Goal: Information Seeking & Learning: Check status

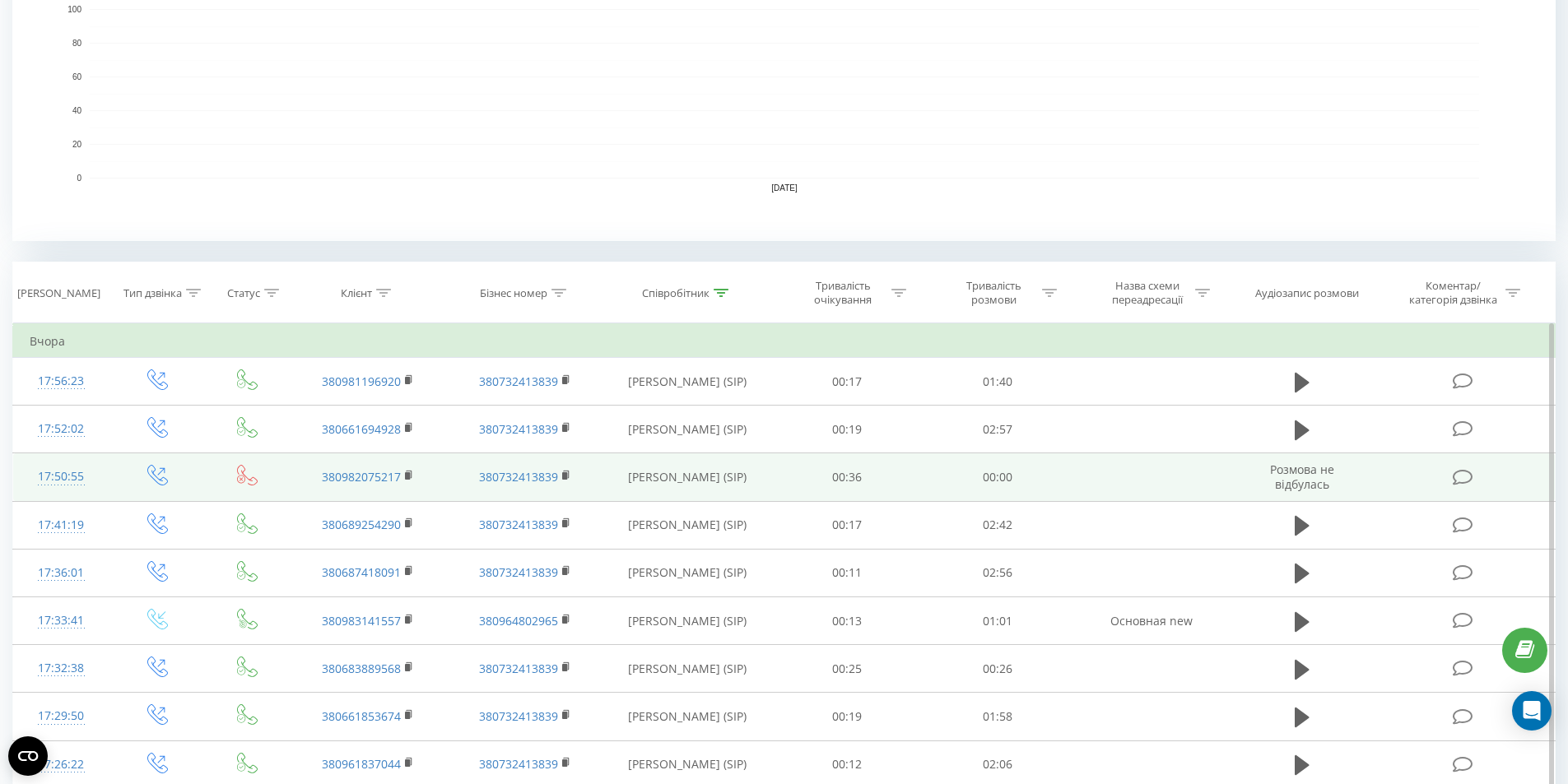
scroll to position [165, 0]
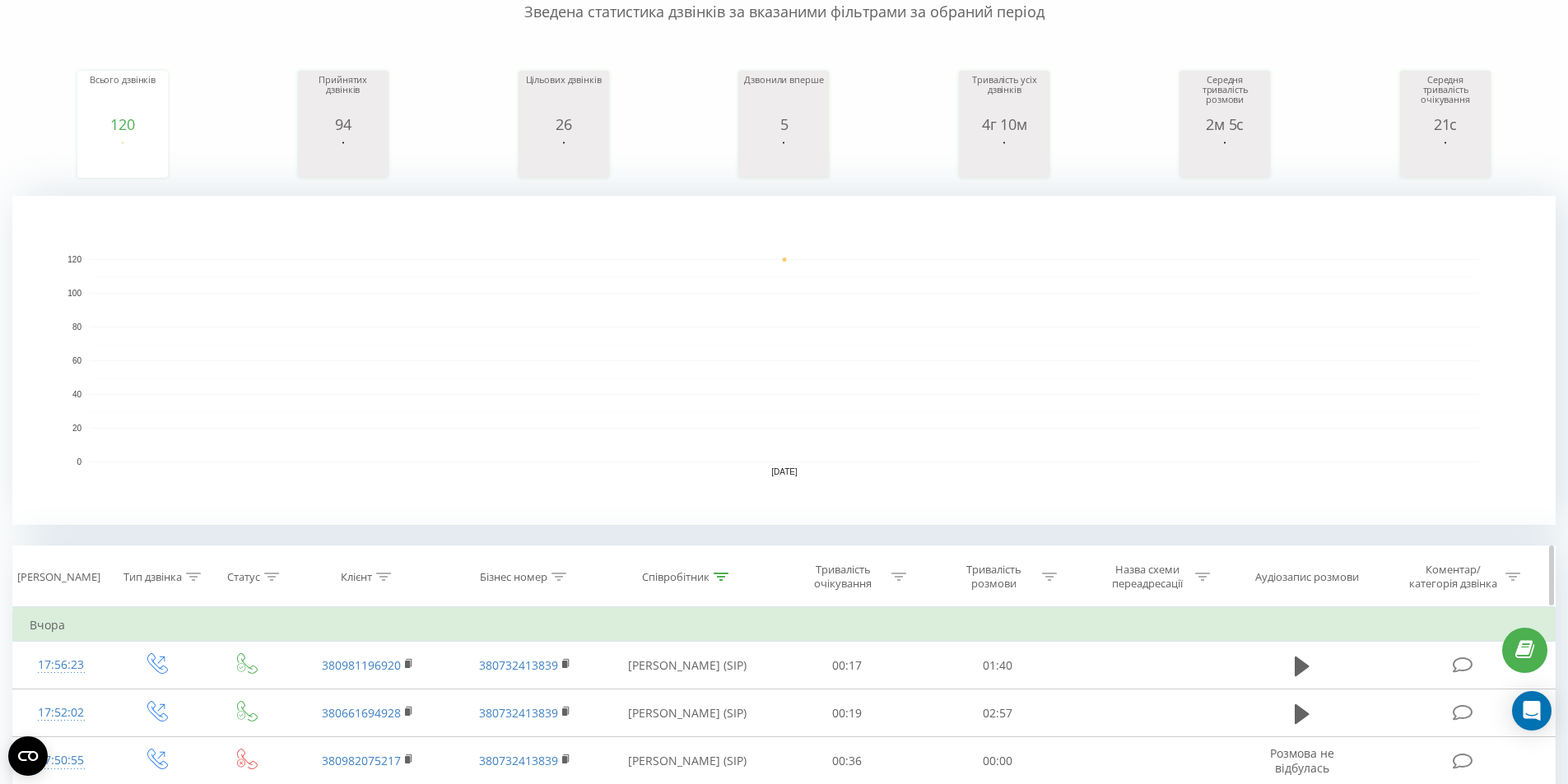
click at [698, 581] on div "Співробітник" at bounding box center [676, 577] width 67 height 14
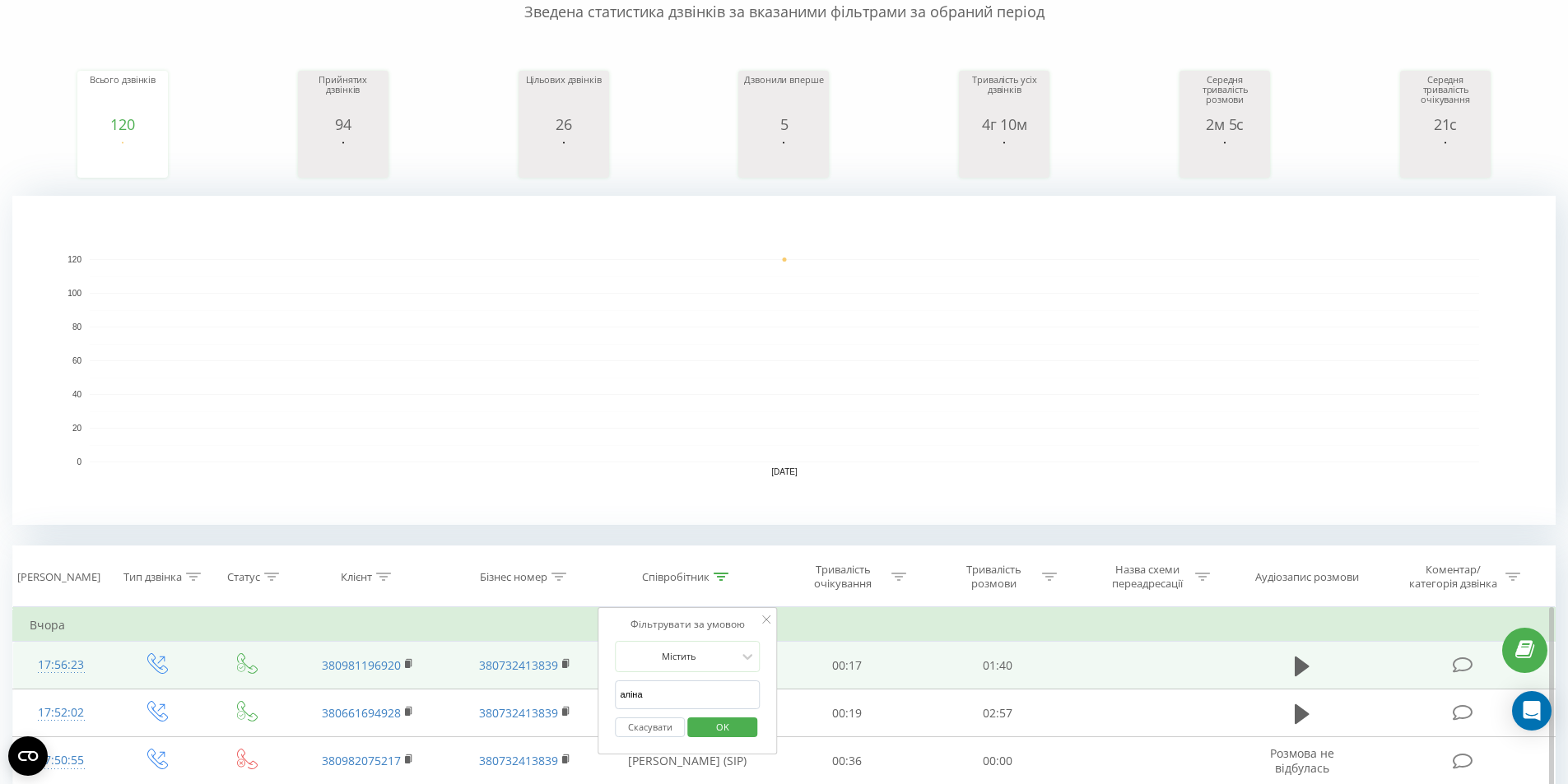
drag, startPoint x: 574, startPoint y: 690, endPoint x: 531, endPoint y: 674, distance: 45.9
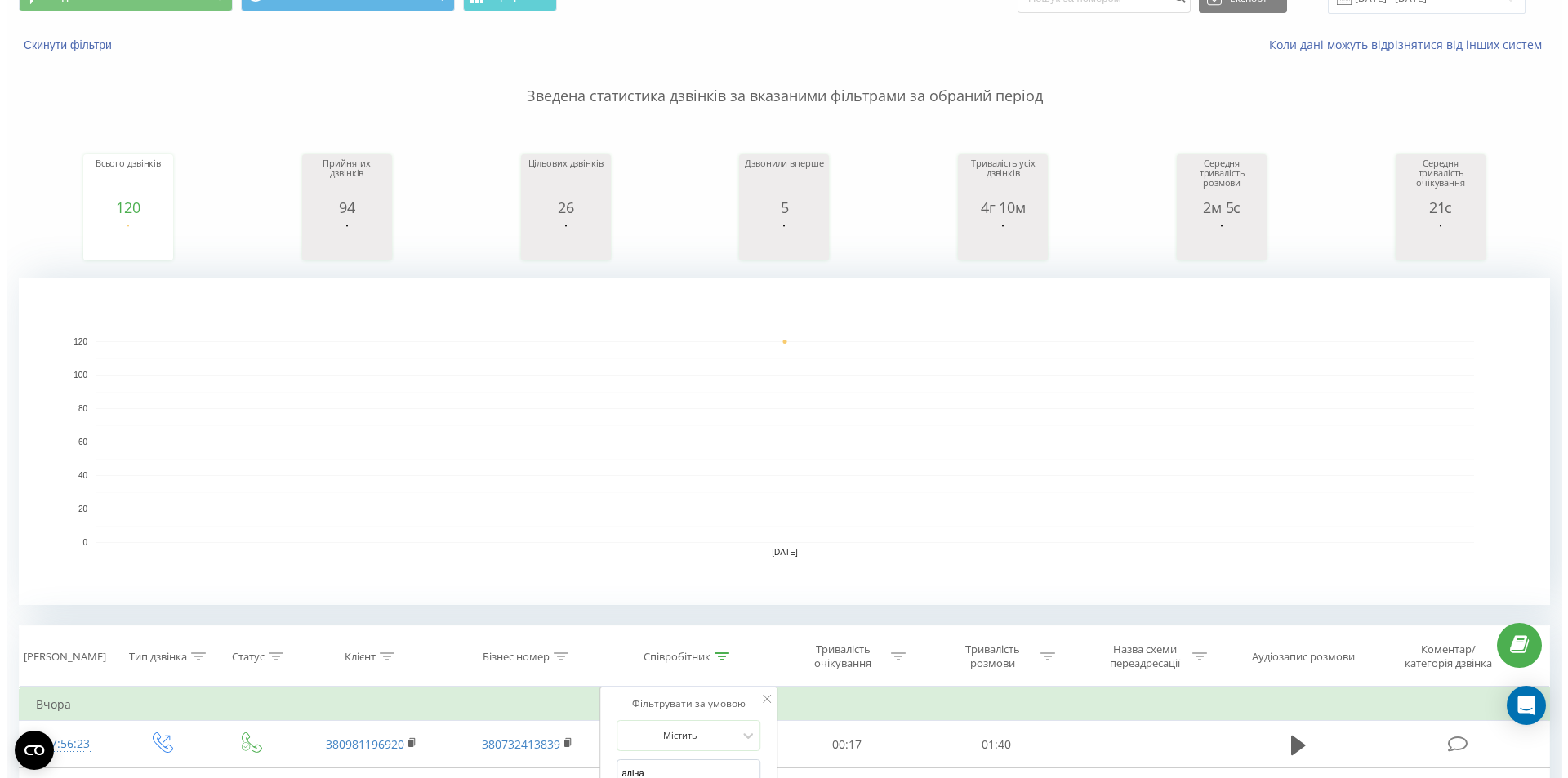
scroll to position [0, 0]
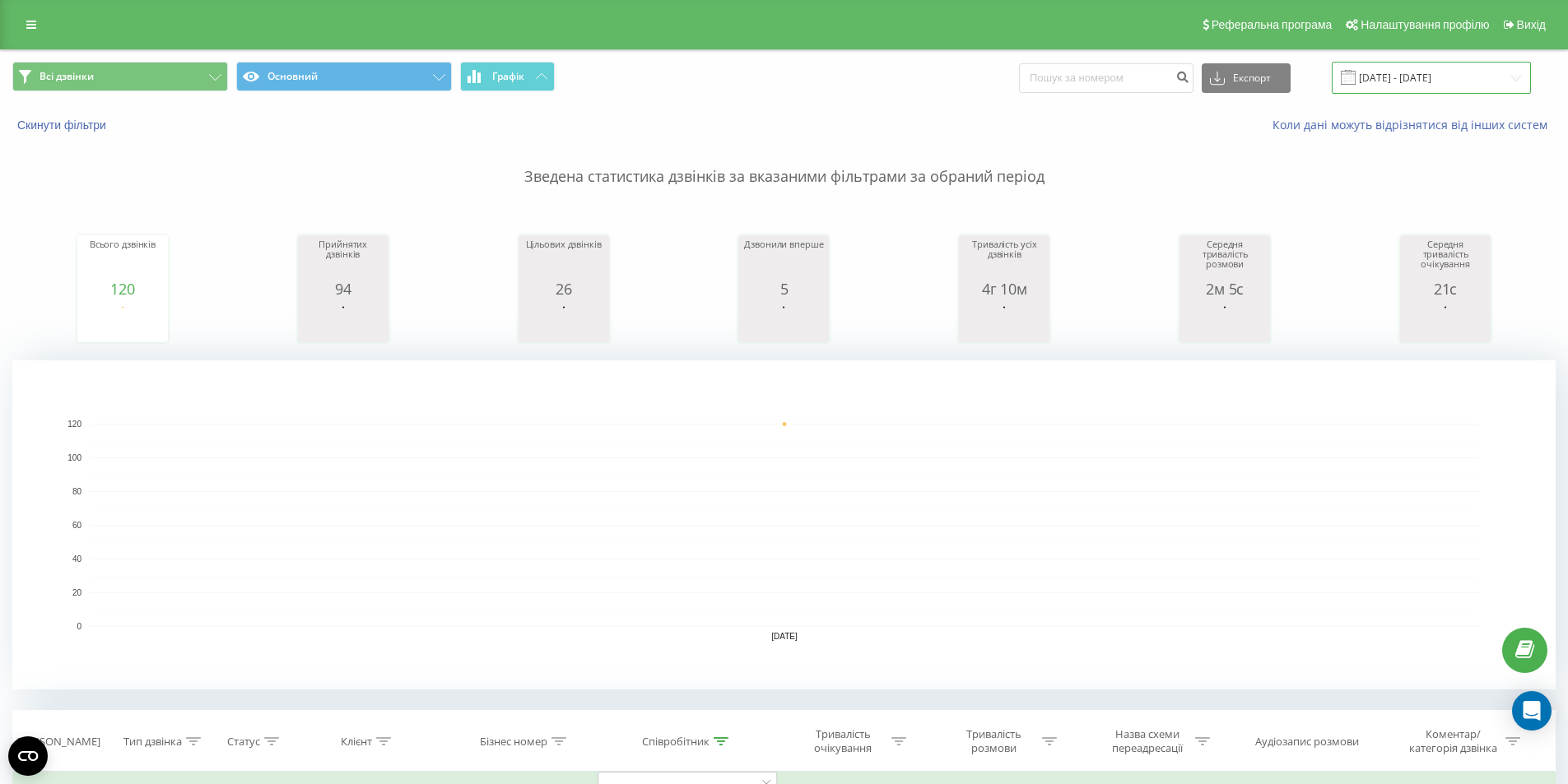
click at [1408, 75] on input "20.09.2025 - 20.09.2025" at bounding box center [1431, 77] width 199 height 32
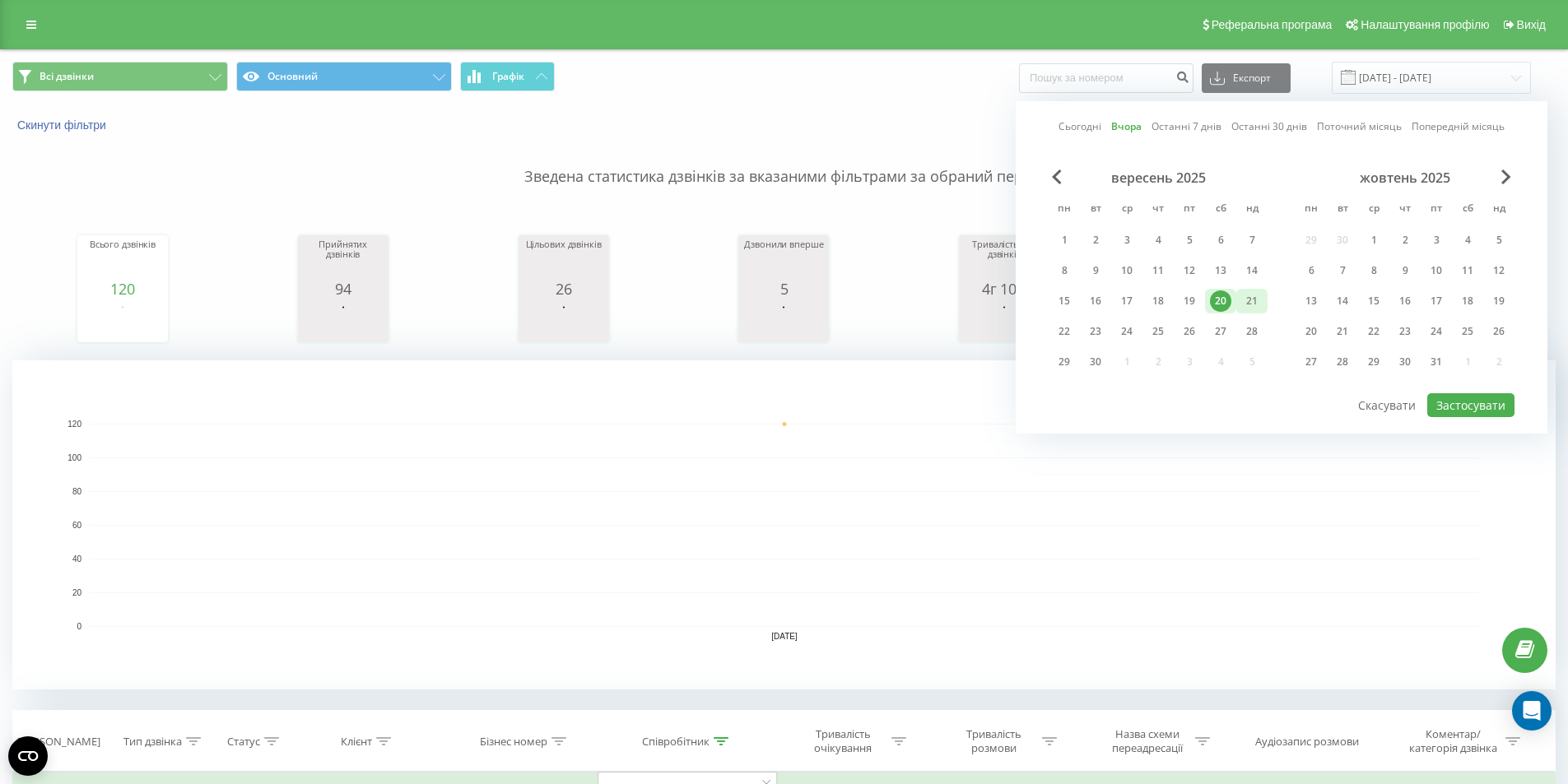
click at [1253, 303] on div "21" at bounding box center [1253, 301] width 22 height 22
click at [1450, 410] on button "Застосувати" at bounding box center [1472, 405] width 87 height 24
type input "[DATE] - [DATE]"
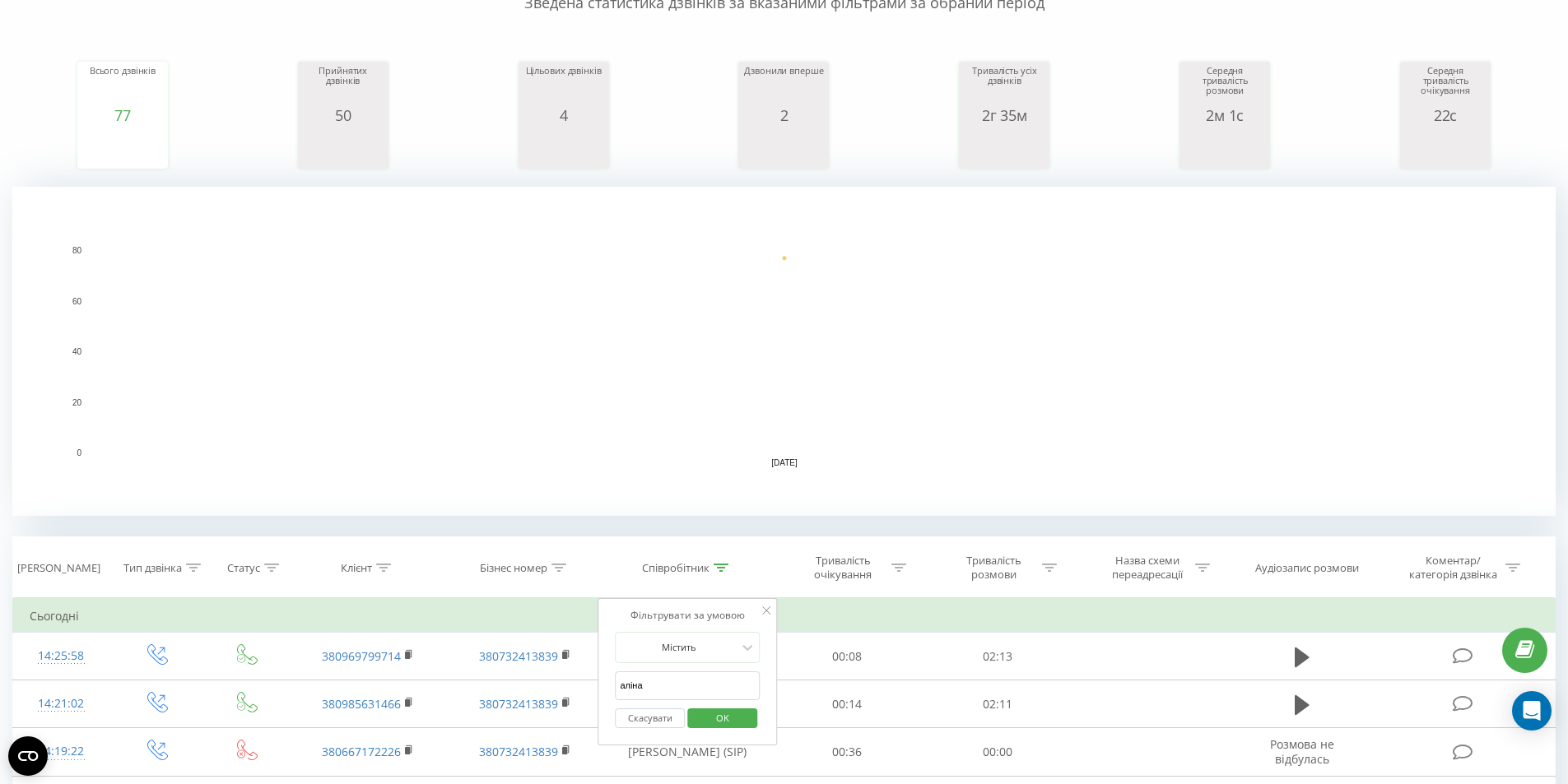
scroll to position [494, 0]
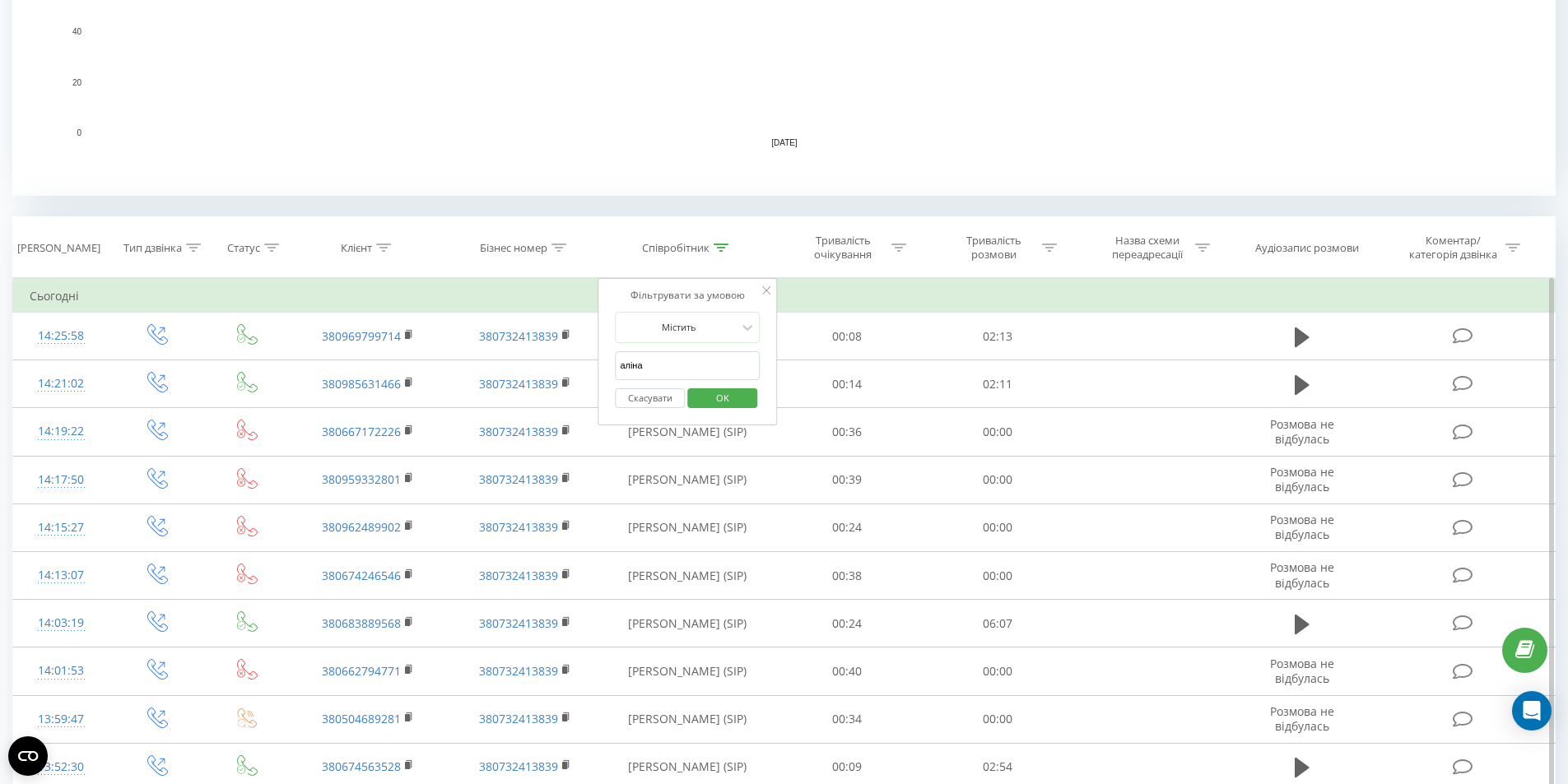
drag, startPoint x: 683, startPoint y: 355, endPoint x: 613, endPoint y: 344, distance: 70.9
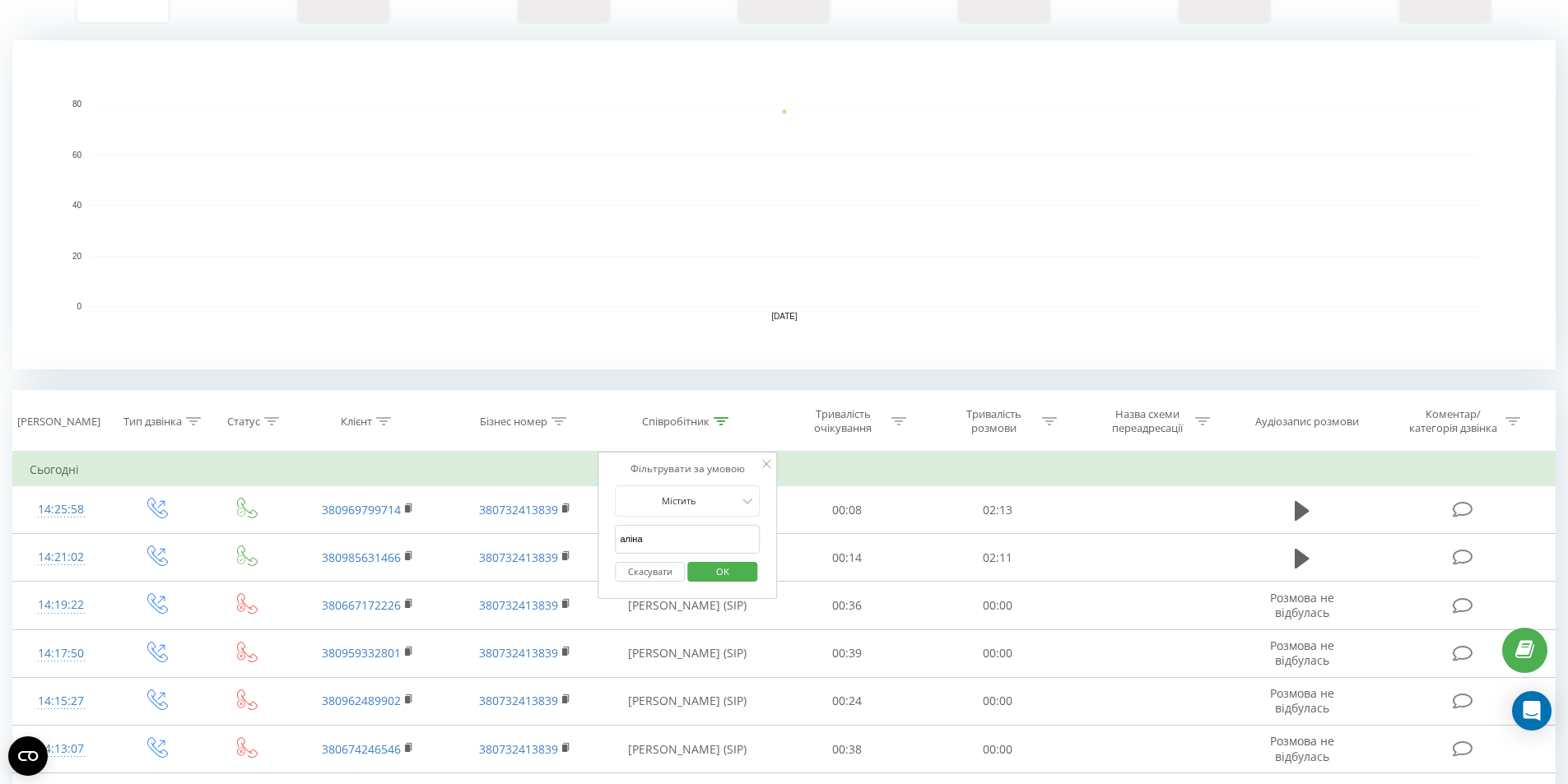
scroll to position [329, 0]
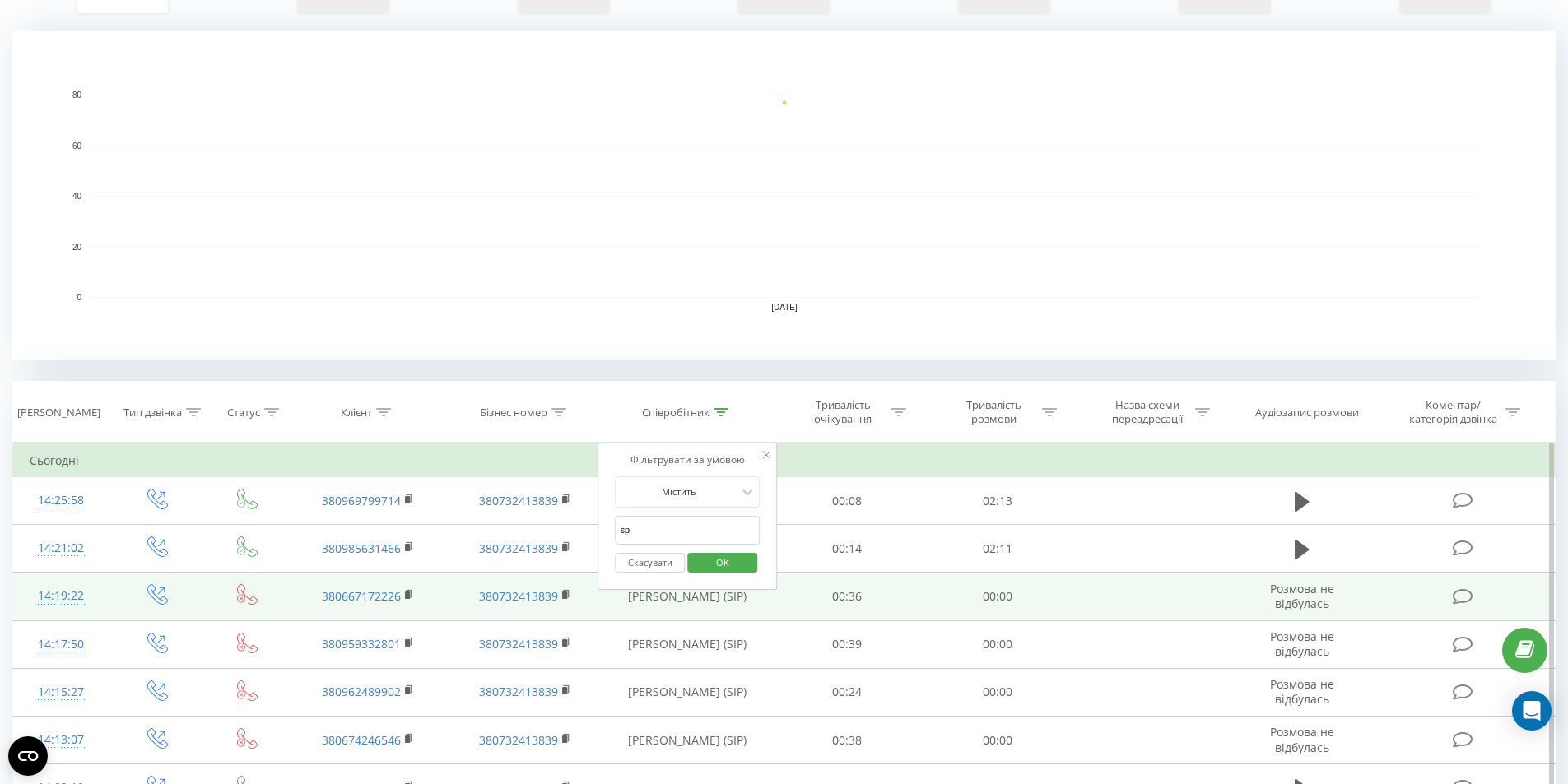
type input "[PERSON_NAME]"
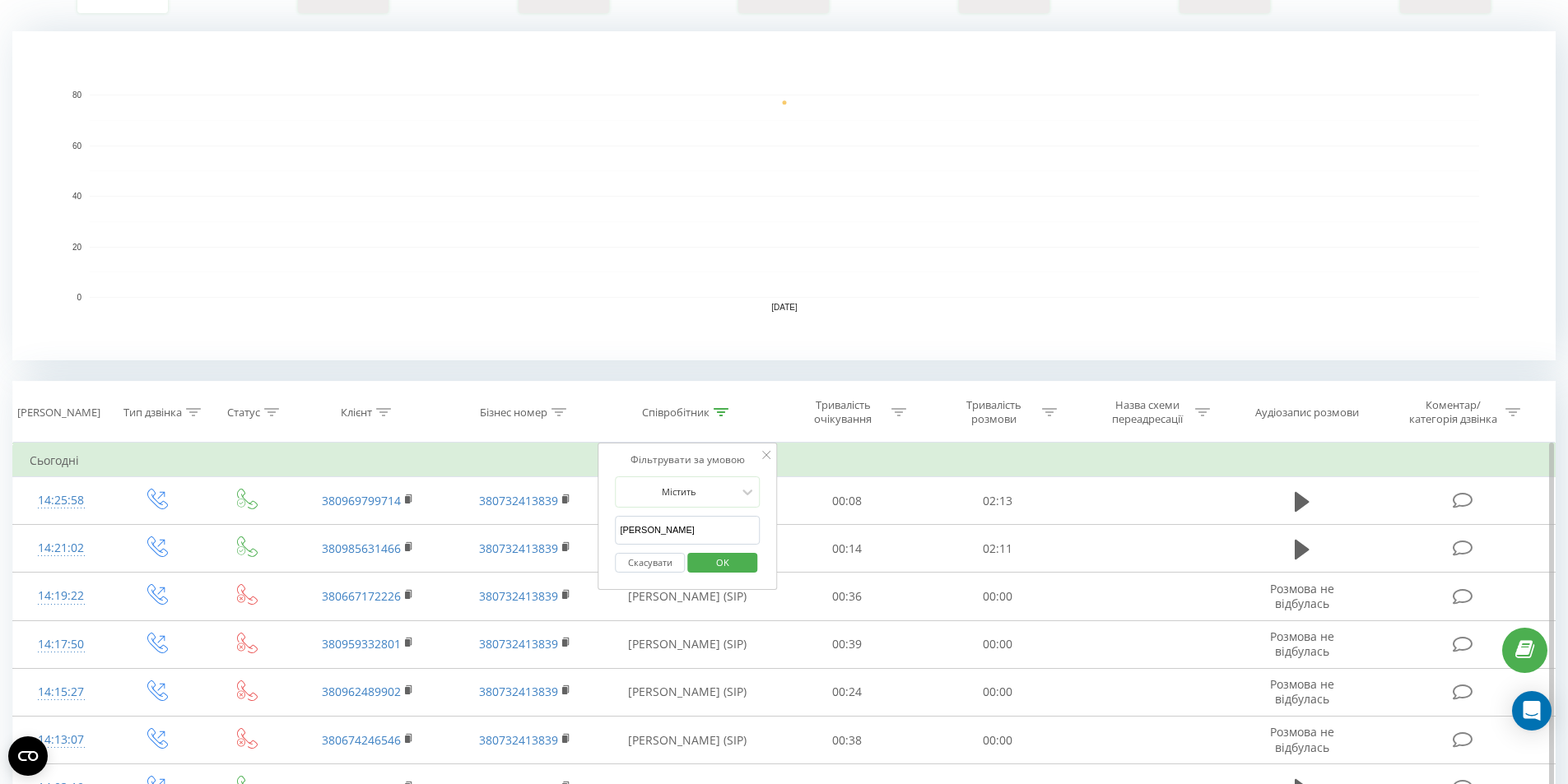
click at [711, 564] on span "OK" at bounding box center [723, 563] width 46 height 26
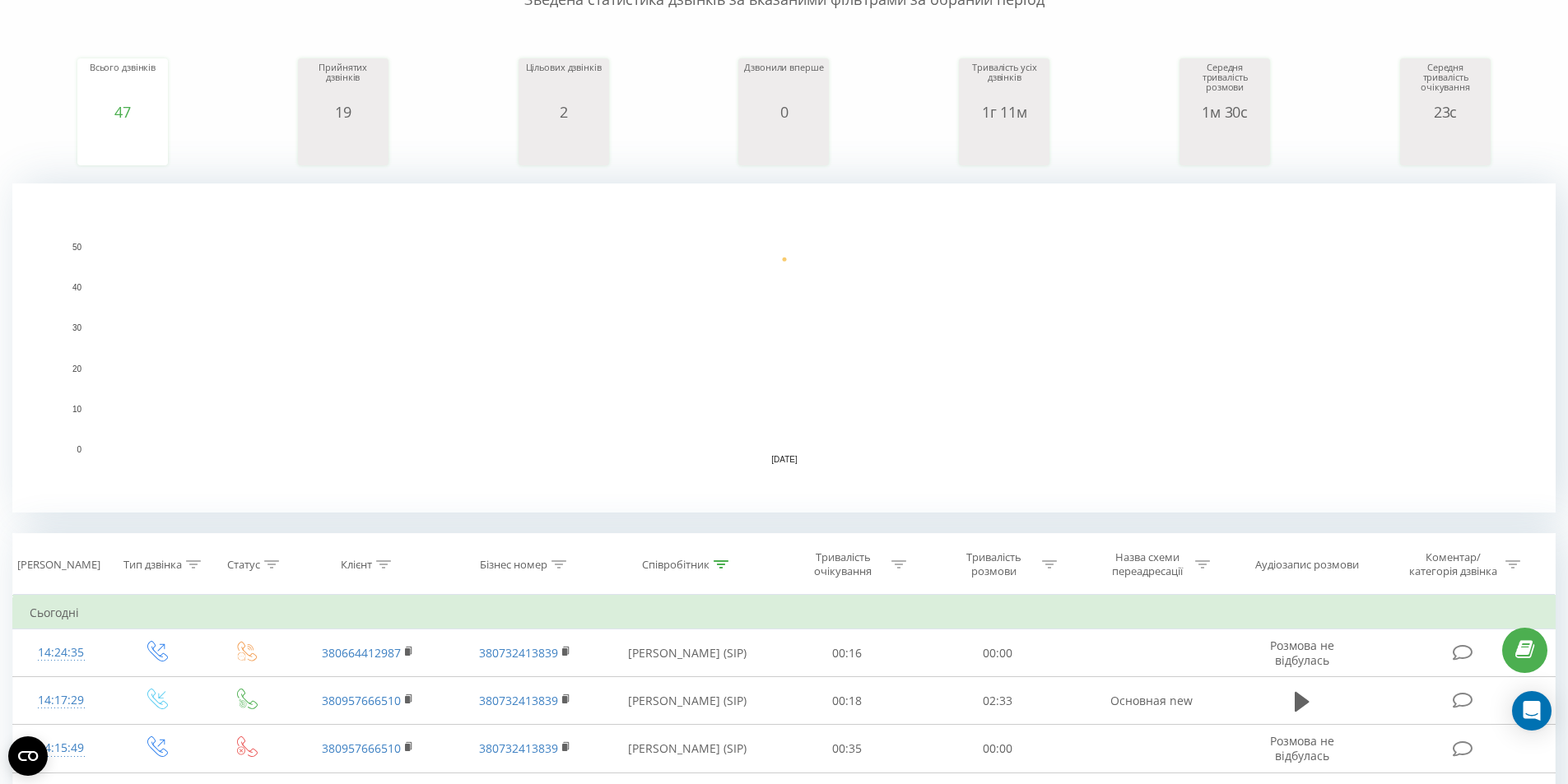
scroll to position [329, 0]
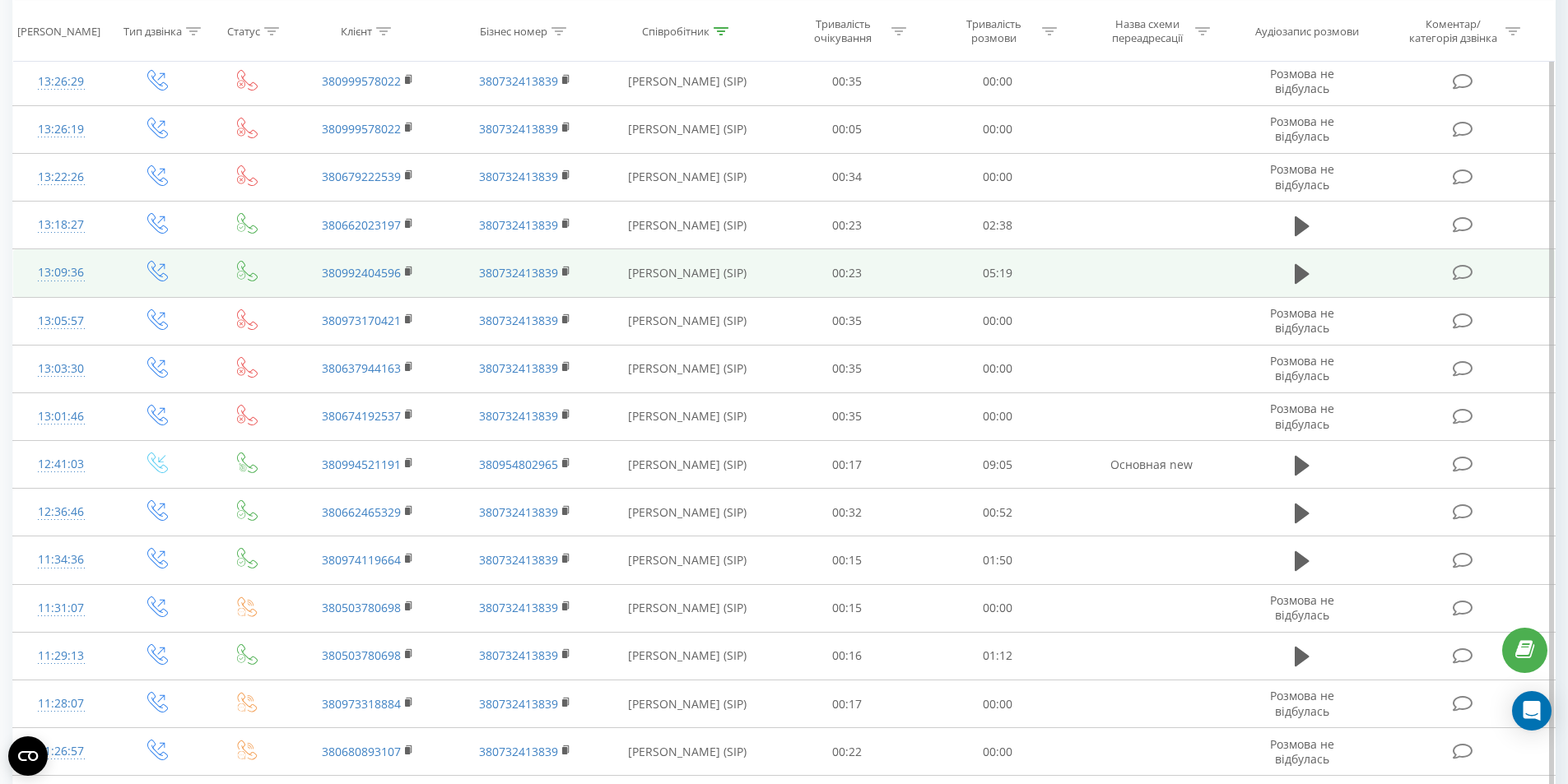
scroll to position [1282, 0]
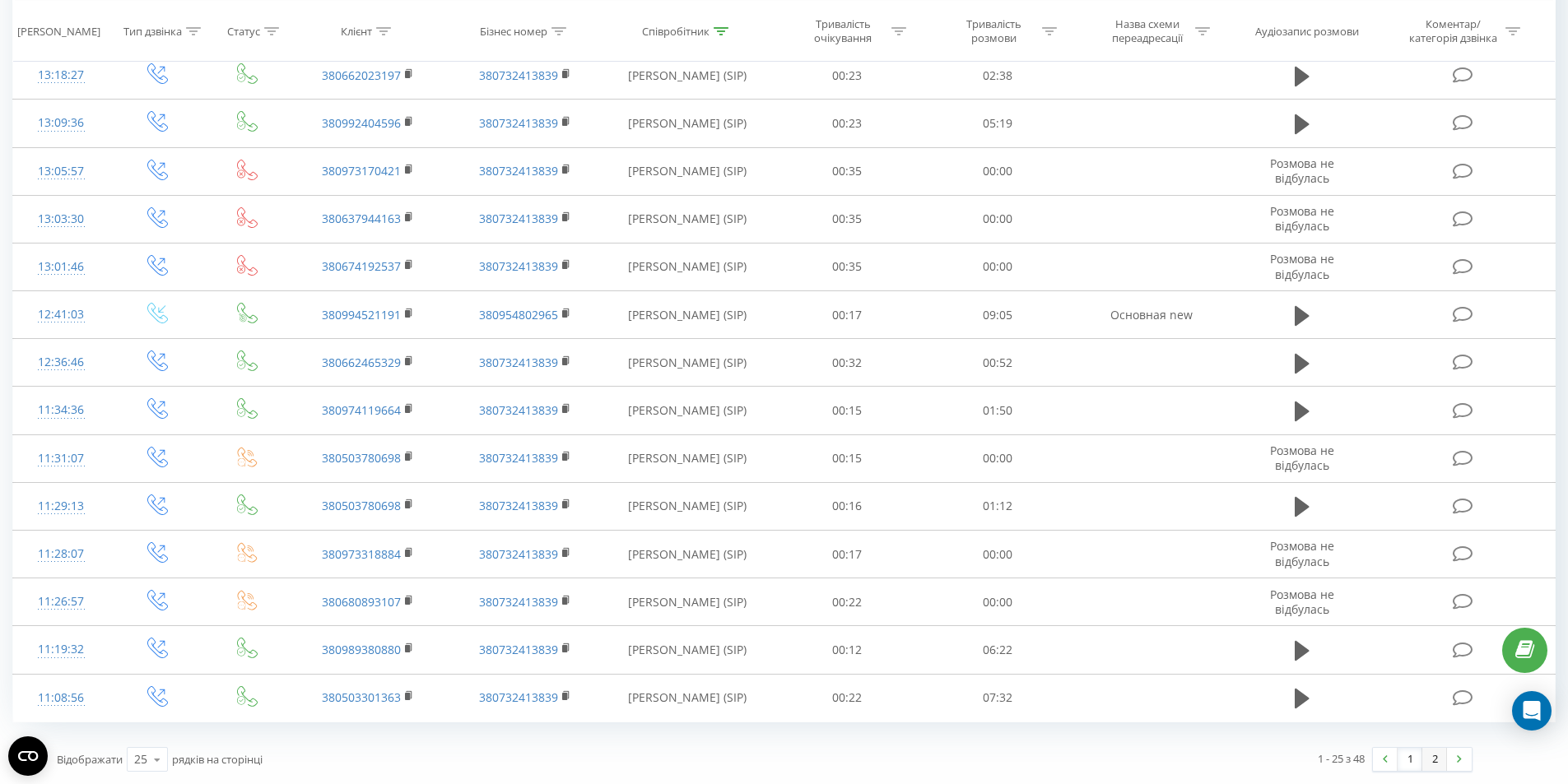
click at [1431, 764] on link "2" at bounding box center [1435, 759] width 25 height 23
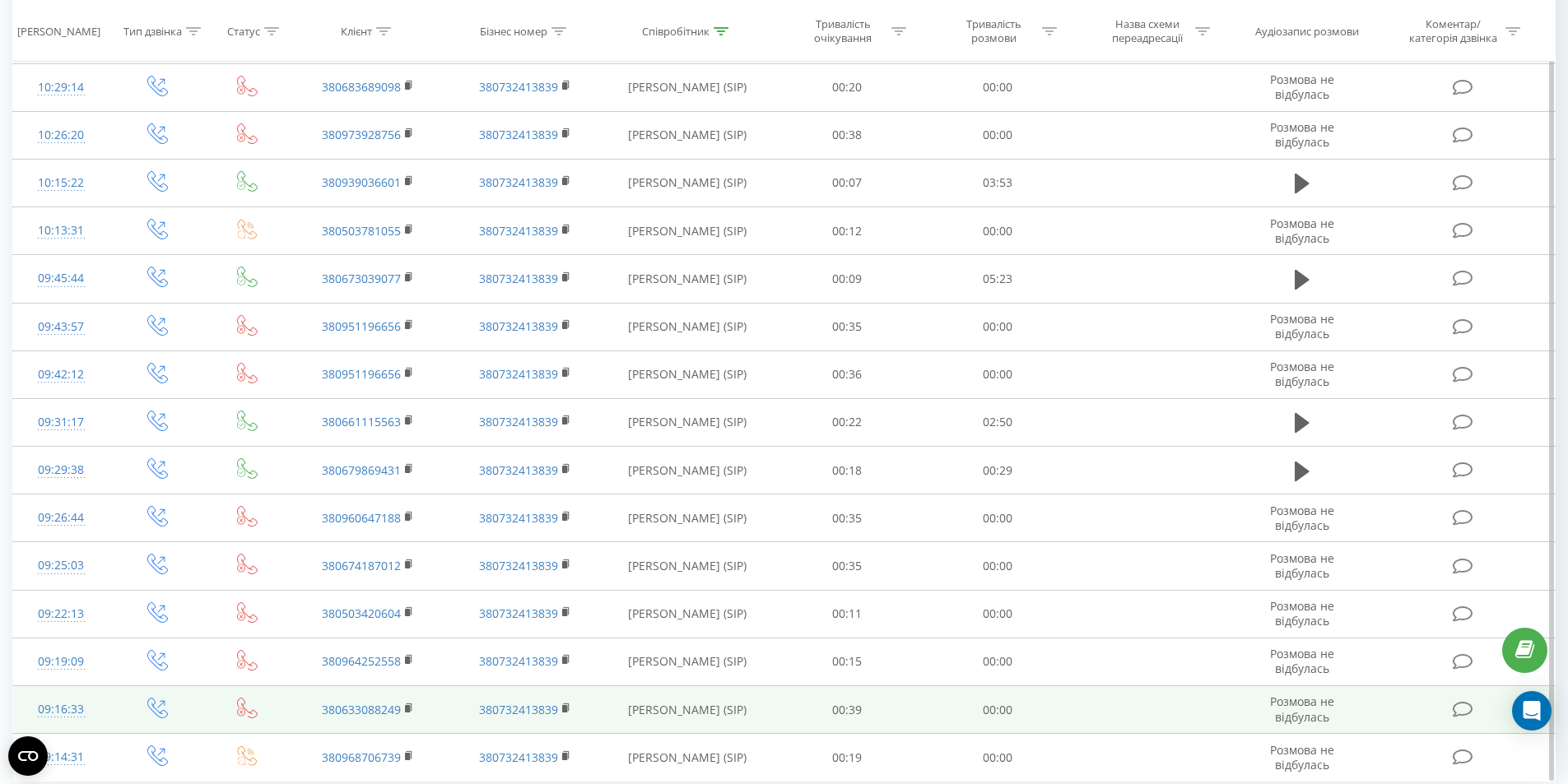
scroll to position [1184, 0]
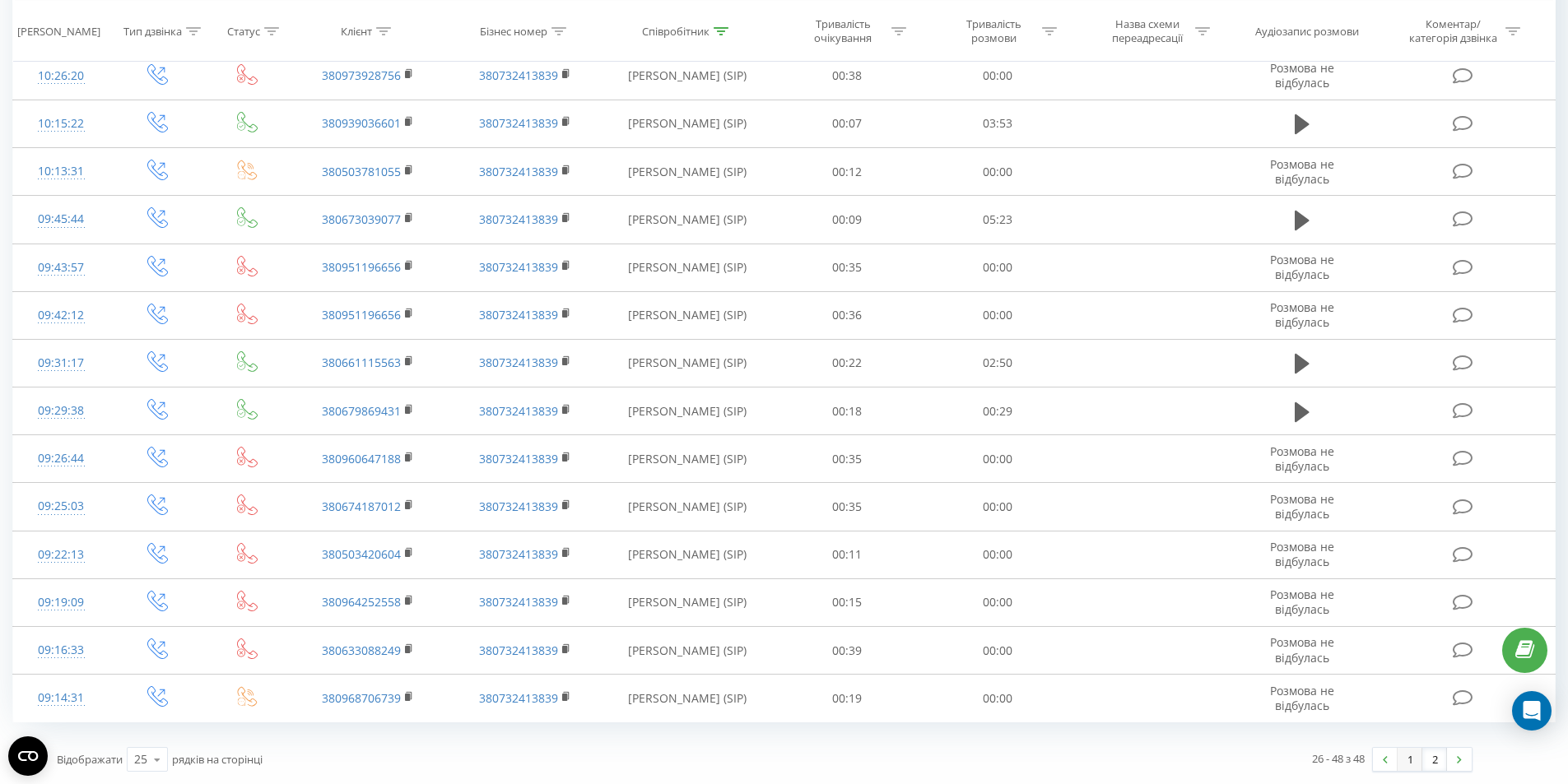
click at [1404, 761] on link "1" at bounding box center [1410, 759] width 25 height 23
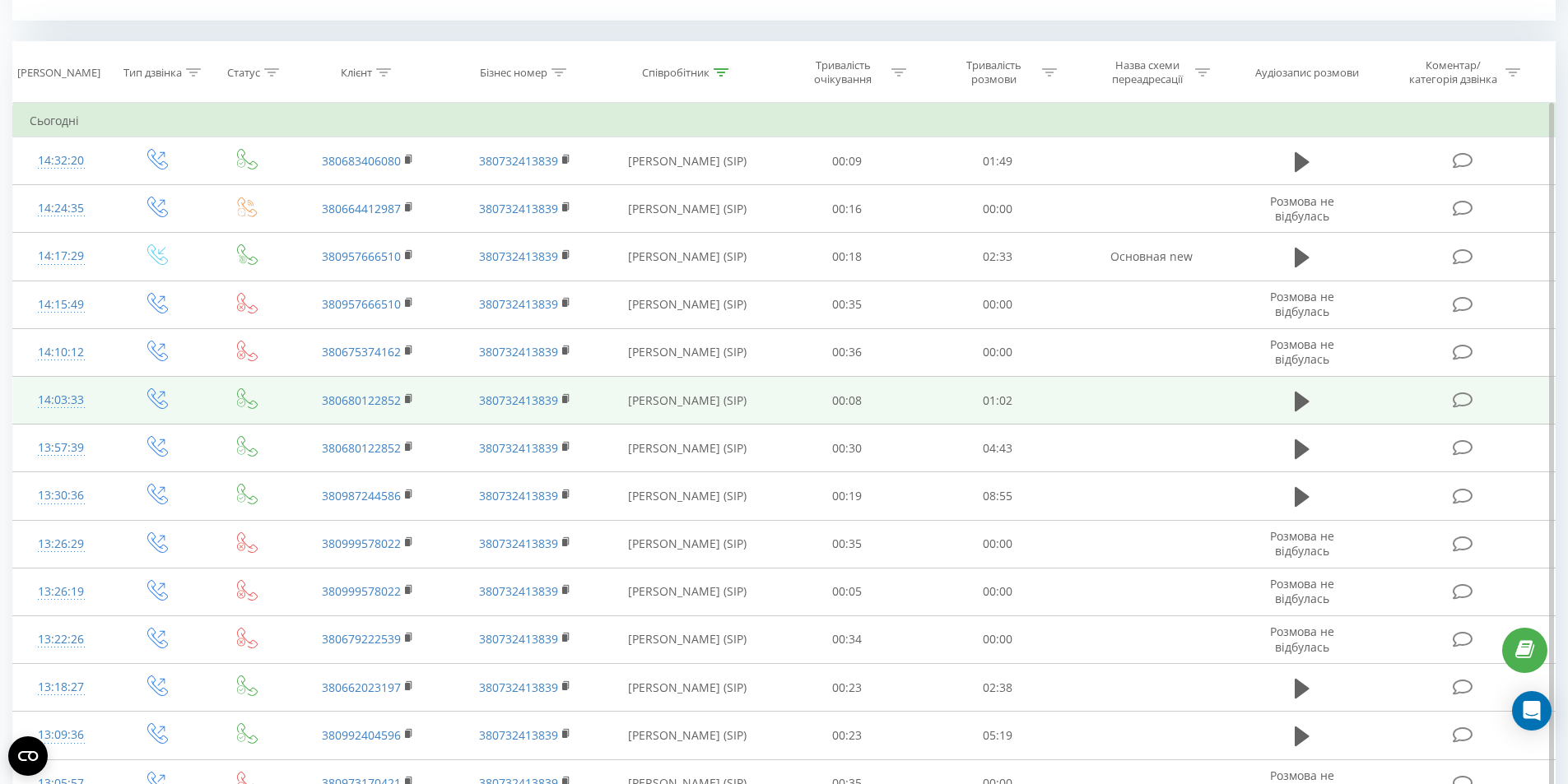
scroll to position [504, 0]
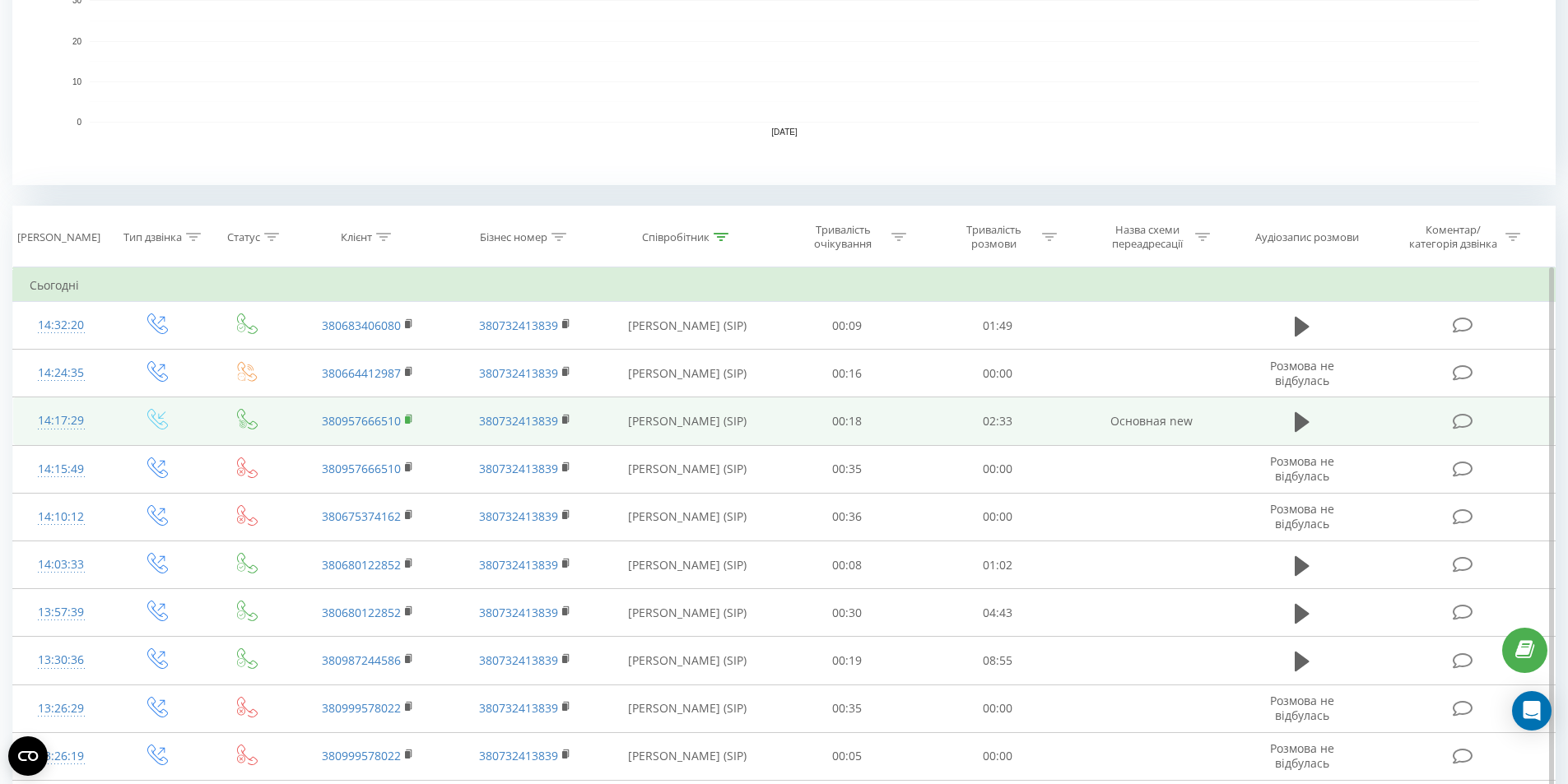
click at [407, 416] on rect at bounding box center [407, 419] width 5 height 7
click at [1302, 418] on icon at bounding box center [1302, 422] width 15 height 20
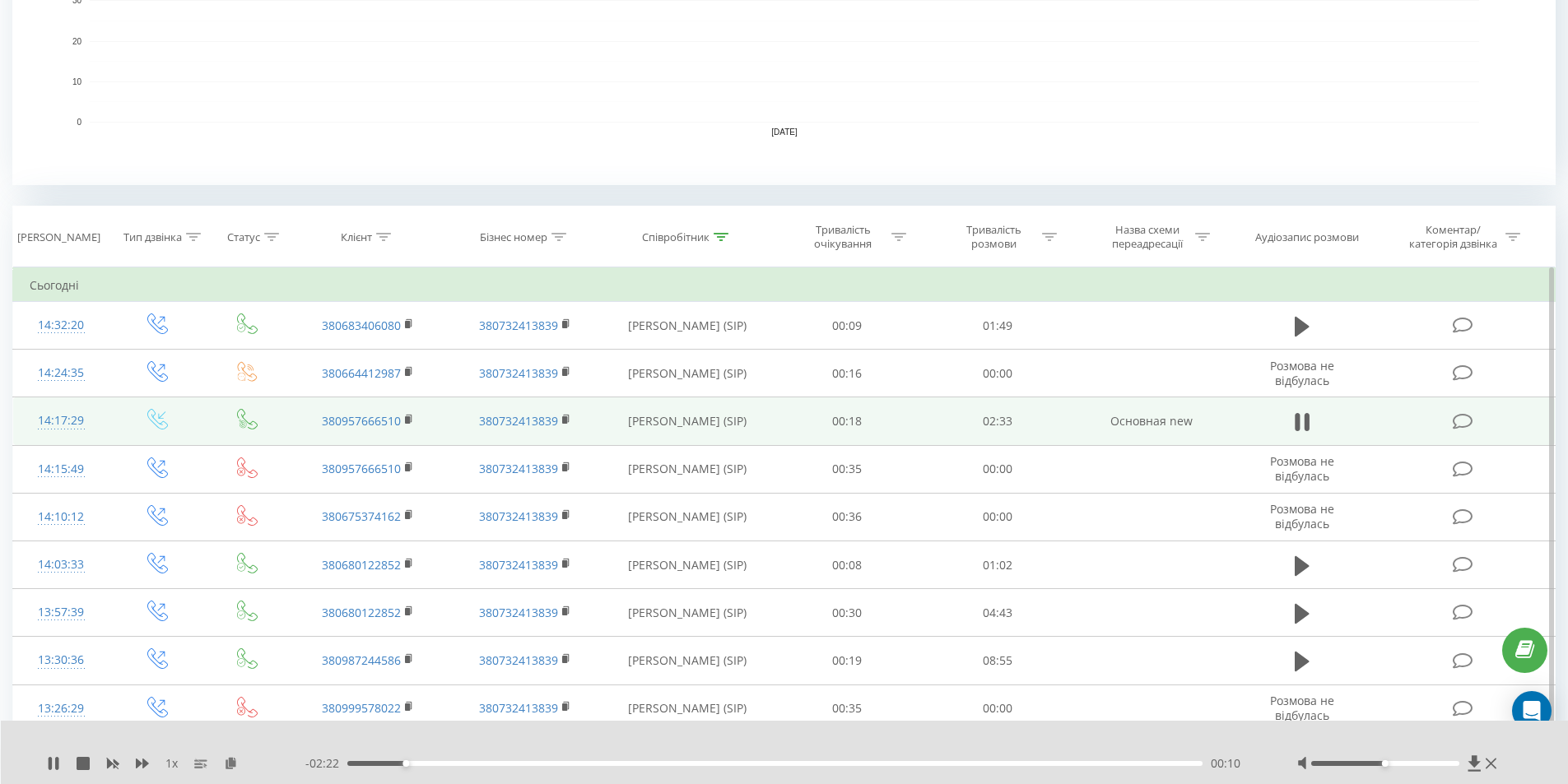
click at [51, 772] on div "1 x - 02:22 00:10 00:10" at bounding box center [784, 752] width 1568 height 63
click at [55, 763] on icon at bounding box center [53, 763] width 13 height 13
